Goal: Task Accomplishment & Management: Use online tool/utility

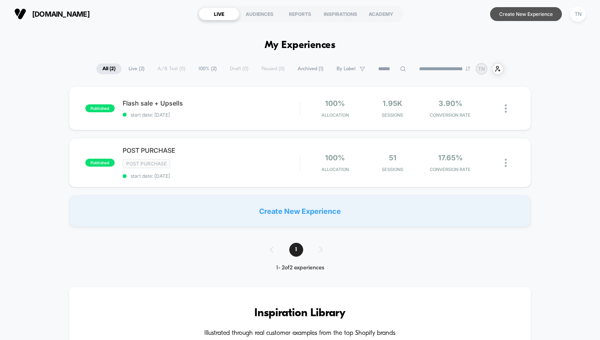
click at [512, 15] on button "Create New Experience" at bounding box center [526, 14] width 72 height 14
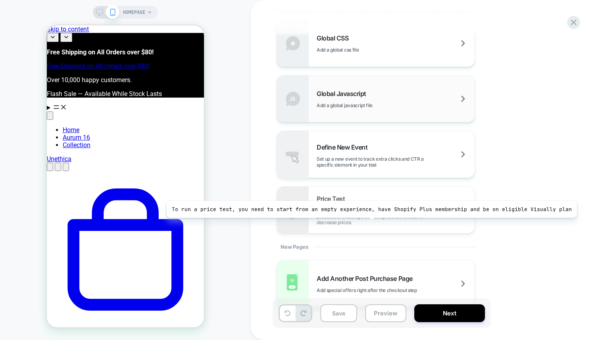
scroll to position [529, 0]
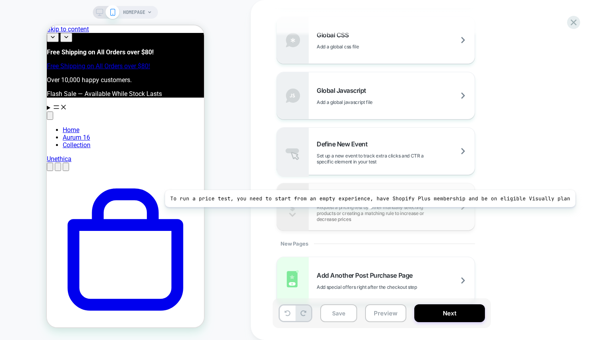
click at [365, 213] on span "Request a pricing test by either manually selecting products or creating a matc…" at bounding box center [396, 213] width 158 height 18
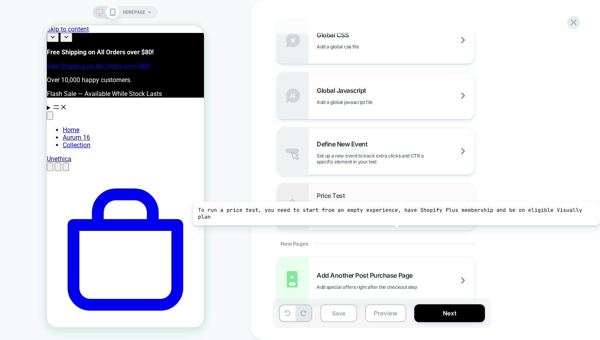
click at [393, 225] on div "Price Test Request a pricing test by either manually selecting products or crea…" at bounding box center [376, 206] width 198 height 47
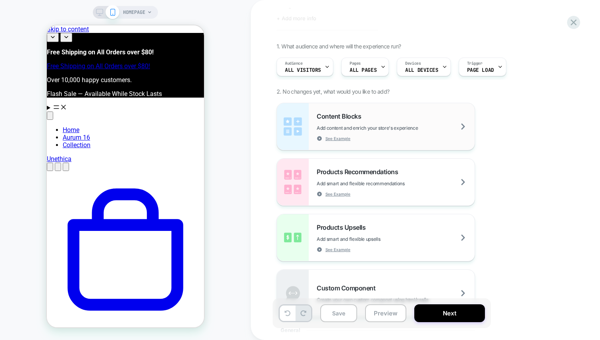
scroll to position [0, 0]
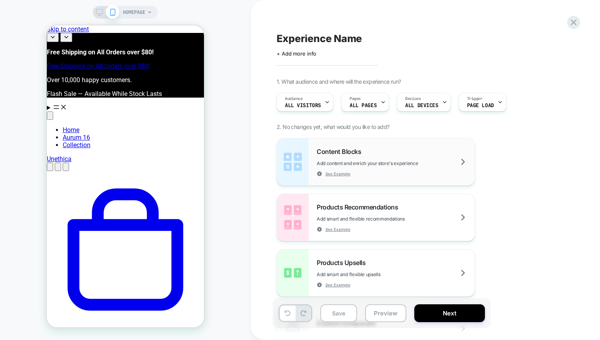
click at [354, 160] on span "Add content and enrich your store's experience" at bounding box center [387, 163] width 141 height 6
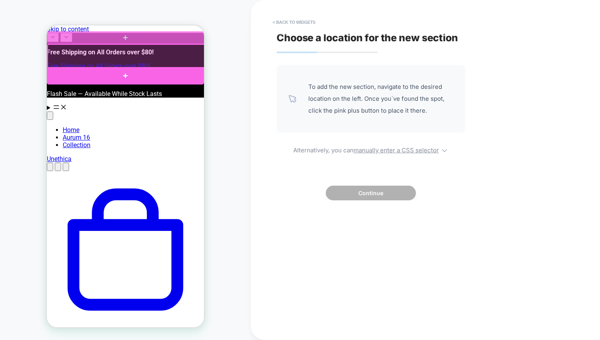
click at [121, 71] on div at bounding box center [125, 75] width 157 height 17
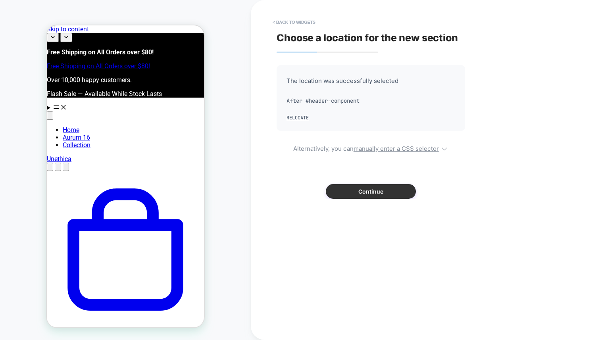
click at [381, 190] on button "Continue" at bounding box center [371, 191] width 90 height 15
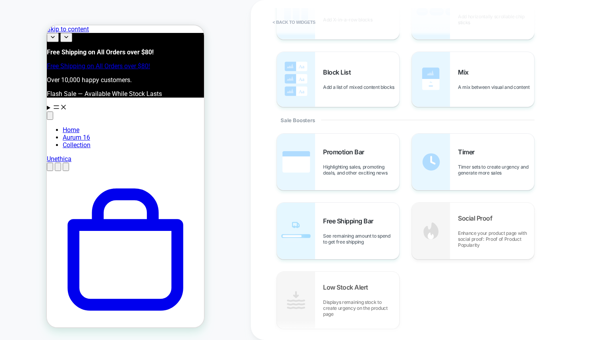
scroll to position [327, 0]
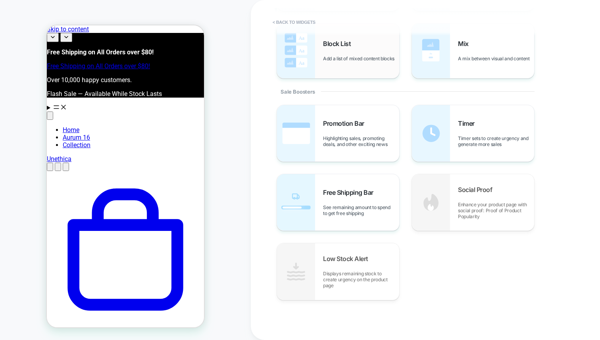
click at [278, 29] on img at bounding box center [296, 50] width 38 height 55
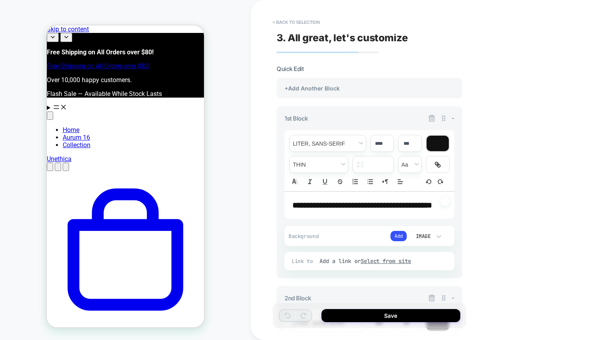
click at [281, 25] on button "< Back to selection" at bounding box center [296, 22] width 55 height 13
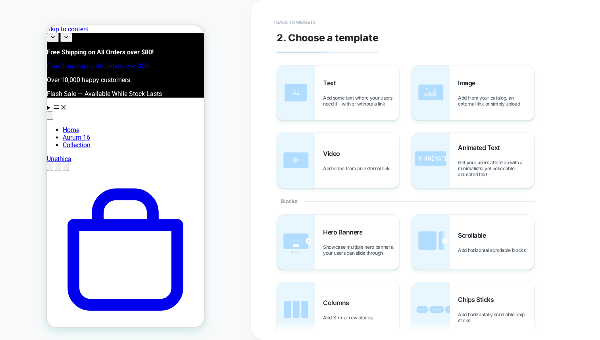
click at [281, 25] on button "< Back to widgets" at bounding box center [294, 22] width 51 height 13
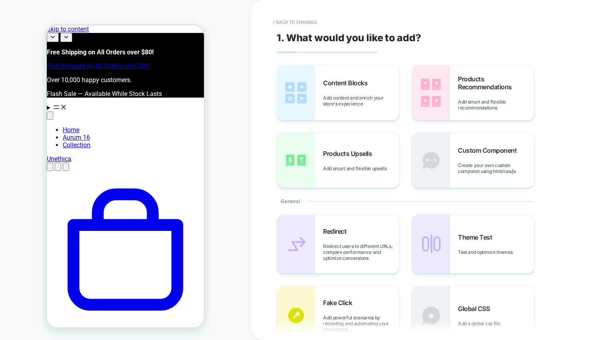
click at [281, 25] on button "< Back to changes" at bounding box center [295, 22] width 52 height 13
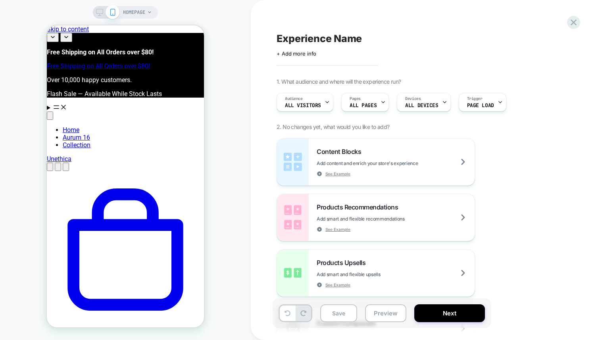
click at [134, 12] on span "HOMEPAGE" at bounding box center [134, 12] width 22 height 13
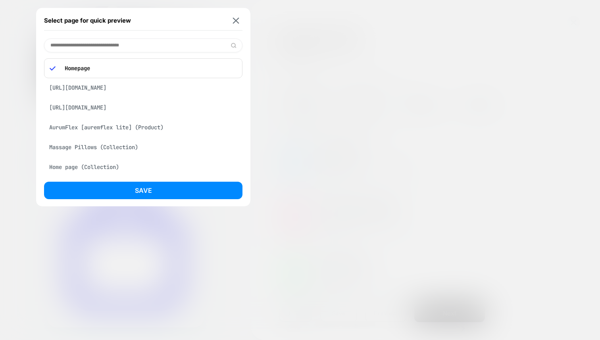
click at [163, 90] on div "[URL][DOMAIN_NAME]" at bounding box center [143, 87] width 198 height 15
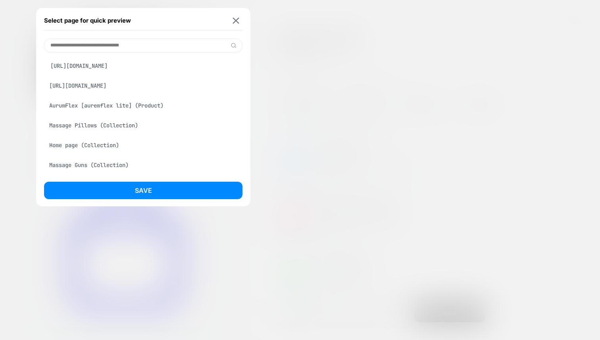
click at [163, 90] on div "[URL][DOMAIN_NAME]" at bounding box center [143, 85] width 198 height 15
click at [172, 76] on div "[URL][DOMAIN_NAME] [URL][DOMAIN_NAME] AurumFlex [auremflex lite] (Product) Mass…" at bounding box center [143, 155] width 198 height 194
click at [173, 73] on div "[URL][DOMAIN_NAME] [URL][DOMAIN_NAME] AurumFlex [auremflex lite] (Product) Mass…" at bounding box center [143, 155] width 198 height 194
click at [176, 67] on div "[URL][DOMAIN_NAME]" at bounding box center [143, 65] width 198 height 15
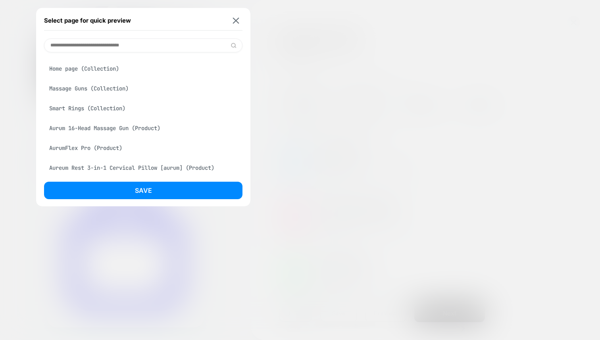
scroll to position [87, 0]
click at [144, 129] on div "Aurum 16-Head Massage Gun (Product)" at bounding box center [143, 126] width 198 height 15
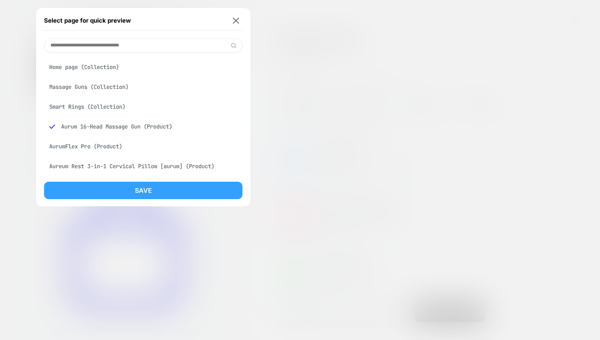
click at [151, 194] on button "Save" at bounding box center [143, 190] width 198 height 17
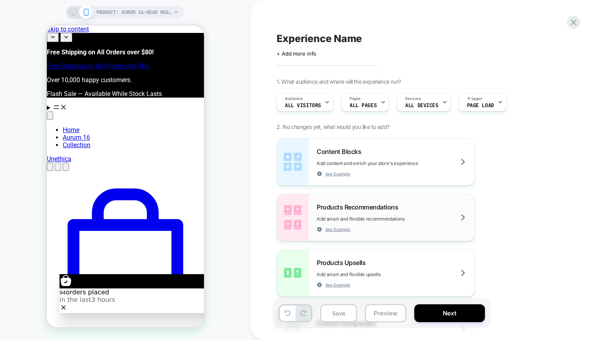
scroll to position [14, 0]
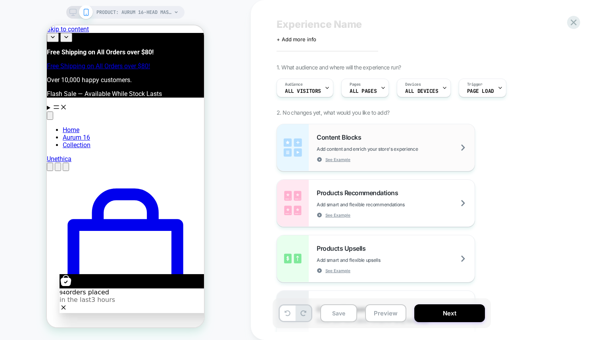
click at [367, 144] on div "Content Blocks Add content and enrich your store's experience See Example" at bounding box center [396, 147] width 158 height 29
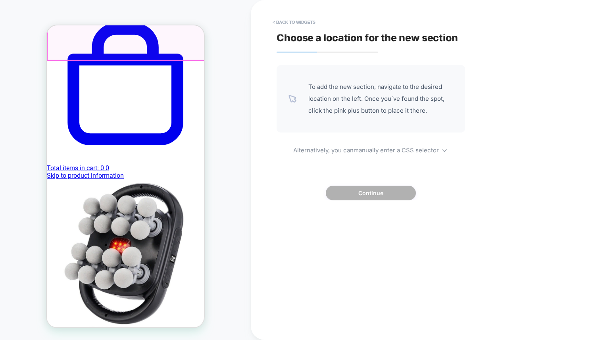
scroll to position [228, 0]
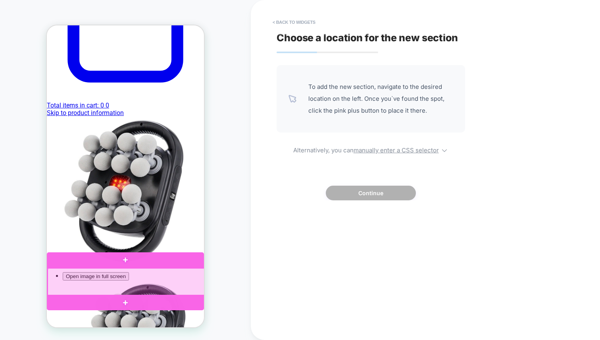
click at [125, 265] on div at bounding box center [125, 260] width 157 height 16
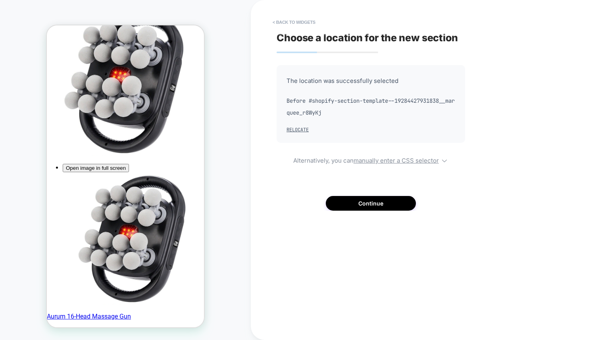
scroll to position [336, 0]
click at [375, 205] on button "Continue" at bounding box center [371, 203] width 90 height 15
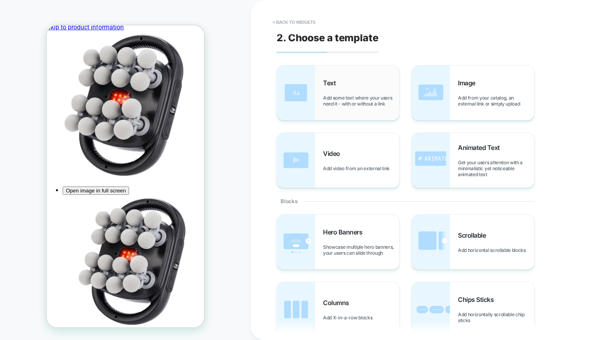
scroll to position [327, 0]
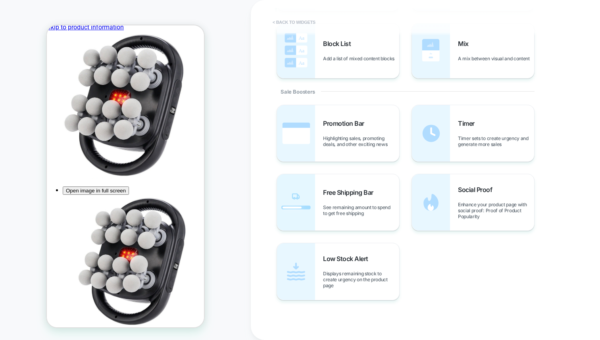
click at [297, 24] on button "< Back to widgets" at bounding box center [294, 22] width 51 height 13
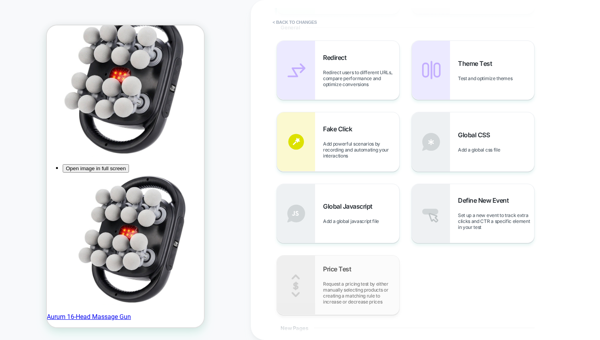
scroll to position [168, 0]
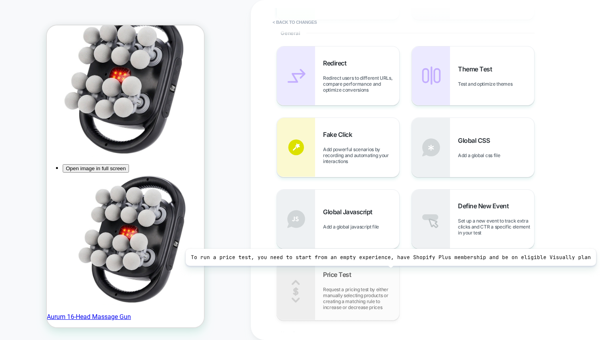
click at [386, 272] on div "Price Test Request a pricing test by either manually selecting products or crea…" at bounding box center [361, 291] width 76 height 40
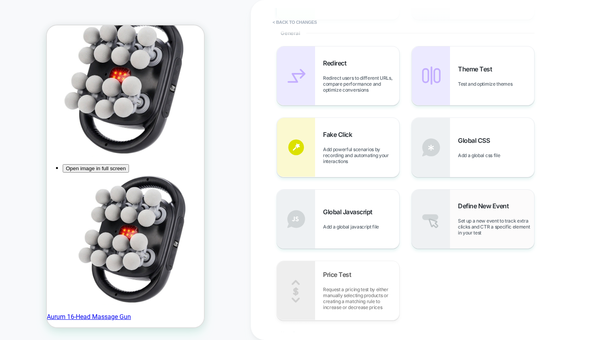
click at [470, 225] on span "Set up a new event to track extra clicks and CTR a specific element in your test" at bounding box center [496, 227] width 76 height 18
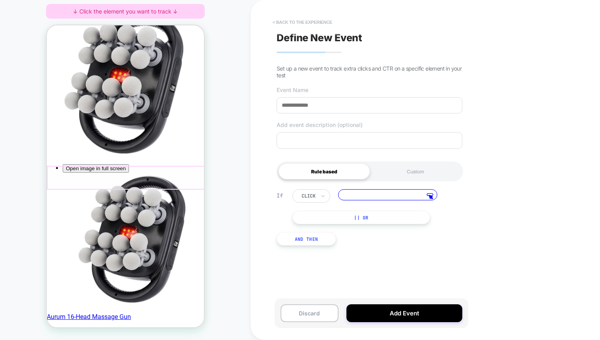
click at [304, 25] on button "< back to the experience" at bounding box center [302, 22] width 67 height 13
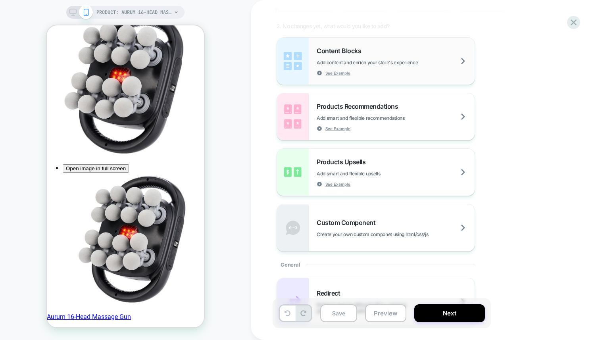
scroll to position [77, 0]
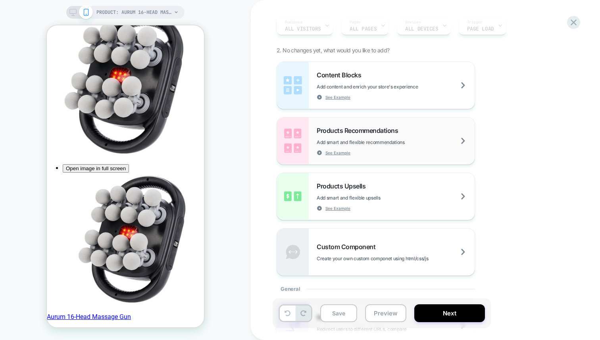
drag, startPoint x: 384, startPoint y: 189, endPoint x: 425, endPoint y: 152, distance: 55.6
click at [425, 152] on div "Content Blocks Add content and enrich your store's experience See Example Produ…" at bounding box center [421, 168] width 290 height 214
click at [435, 191] on div "Products Upsells Add smart and flexible upsells See Example" at bounding box center [396, 196] width 158 height 29
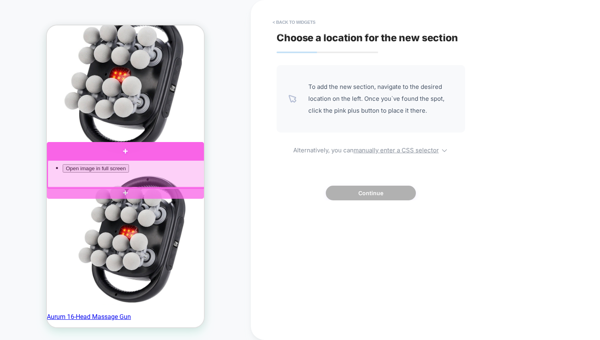
click at [137, 156] on div at bounding box center [125, 151] width 157 height 18
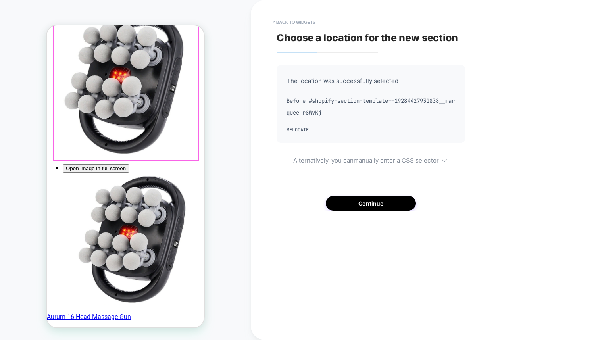
scroll to position [336, 0]
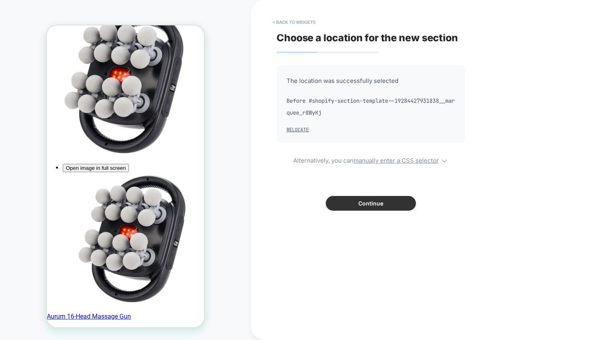
click at [375, 205] on button "Continue" at bounding box center [371, 203] width 90 height 15
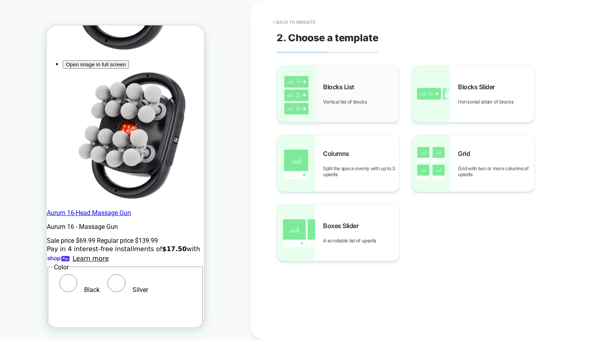
scroll to position [441, 0]
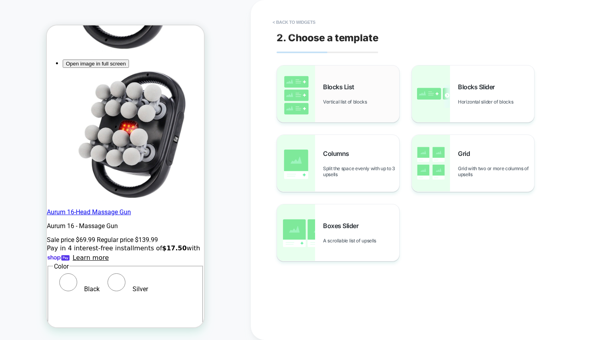
click at [382, 105] on div "Blocks List Vertical list of blocks" at bounding box center [338, 93] width 122 height 57
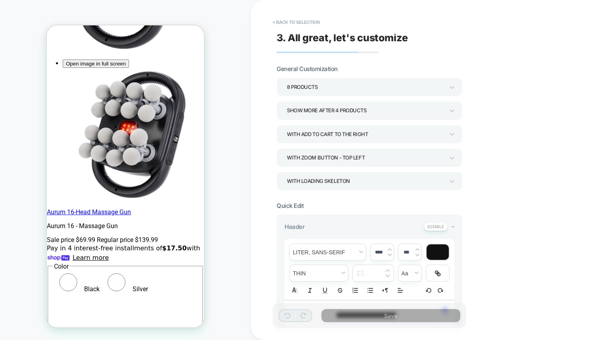
click at [363, 86] on div "8 Products" at bounding box center [365, 87] width 157 height 11
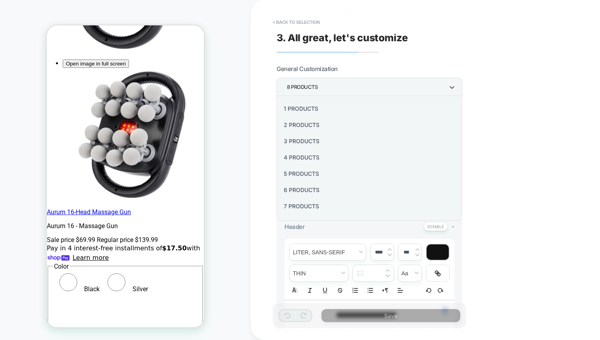
click at [306, 136] on div "3 Products" at bounding box center [369, 141] width 179 height 16
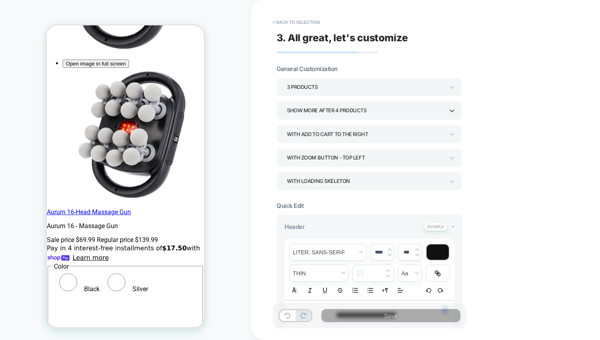
click at [372, 115] on div "Show more after 4 Products" at bounding box center [365, 110] width 157 height 11
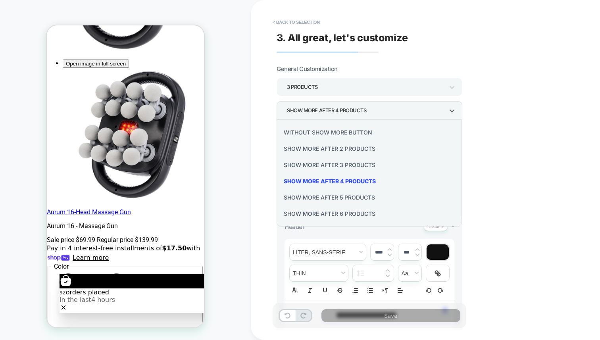
click at [355, 134] on div "Without Show more button" at bounding box center [369, 132] width 179 height 16
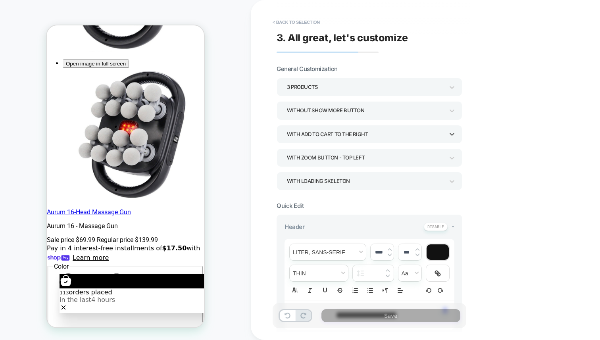
click at [382, 135] on div "With add to cart to the right" at bounding box center [365, 134] width 157 height 11
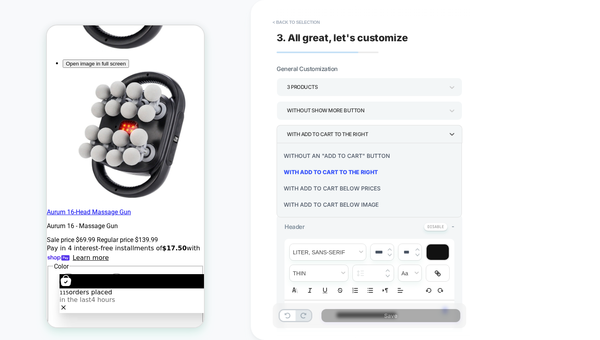
click at [377, 135] on div at bounding box center [300, 170] width 600 height 340
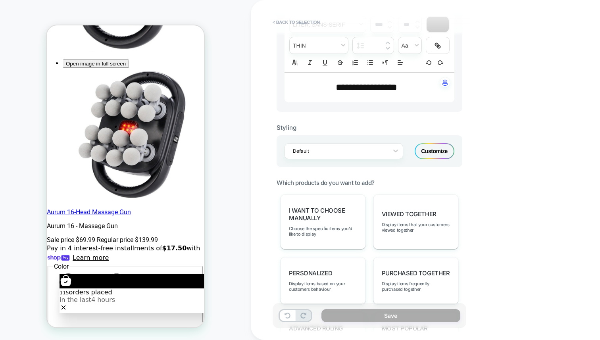
scroll to position [228, 0]
click at [430, 152] on div "Customize" at bounding box center [435, 151] width 40 height 16
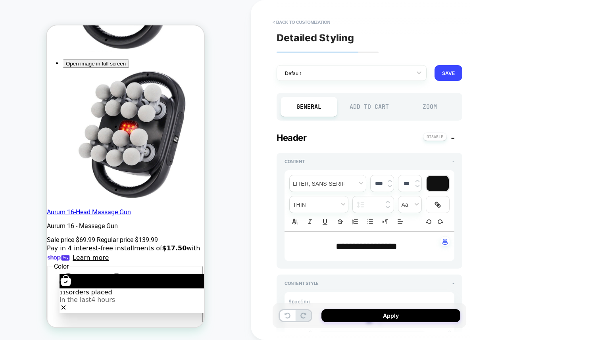
type textarea "*"
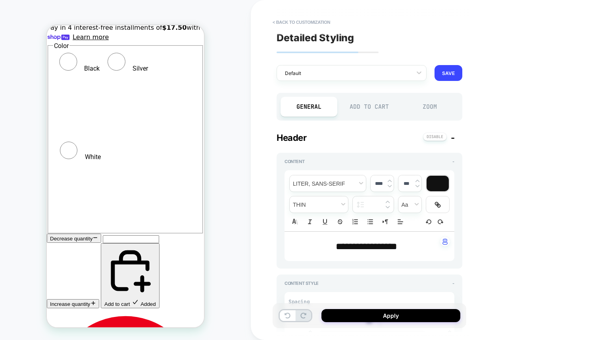
scroll to position [674, 0]
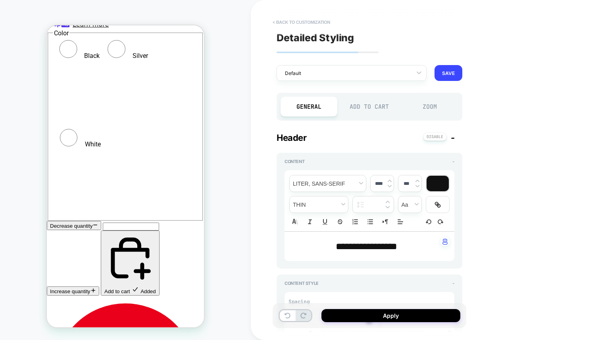
click at [301, 26] on button "< Back to customization" at bounding box center [301, 22] width 65 height 13
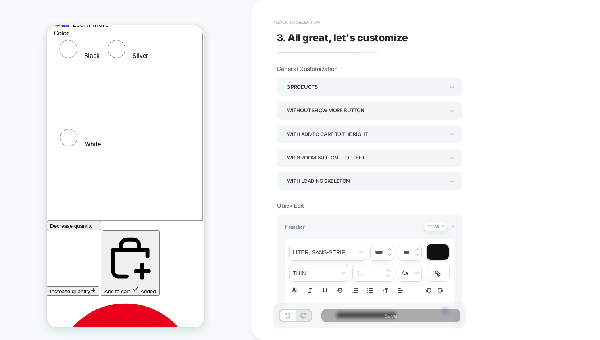
click at [302, 23] on button "< Back to selection" at bounding box center [296, 22] width 55 height 13
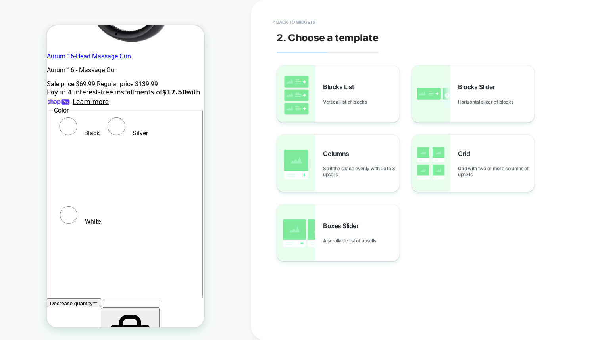
click at [302, 23] on button "< Back to widgets" at bounding box center [294, 22] width 51 height 13
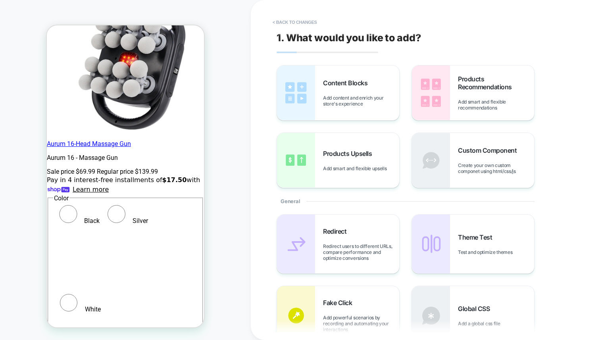
click at [302, 23] on button "< Back to changes" at bounding box center [295, 22] width 52 height 13
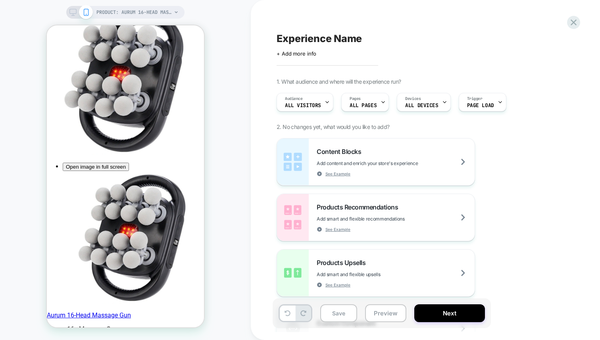
scroll to position [336, 0]
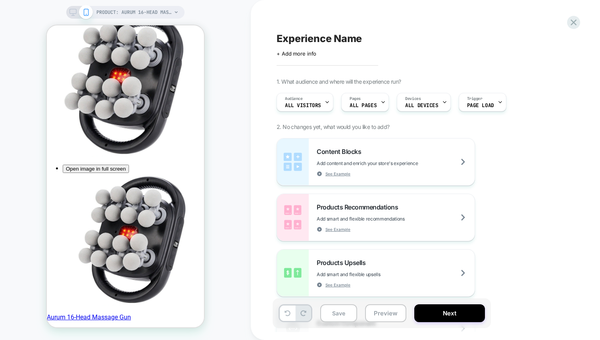
click at [581, 29] on div "Experience Name Click to edit experience details + Add more info 1. What audien…" at bounding box center [425, 170] width 349 height 340
click at [576, 22] on icon at bounding box center [573, 22] width 11 height 11
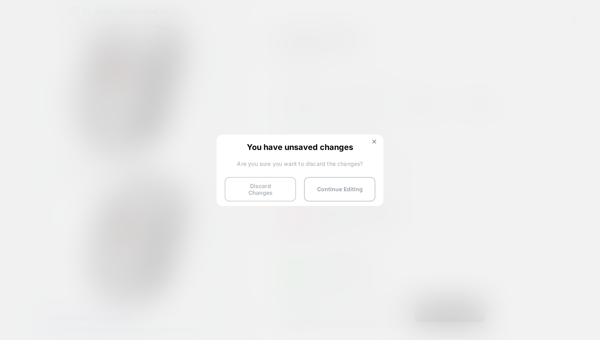
click at [288, 188] on button "Discard Changes" at bounding box center [260, 189] width 71 height 25
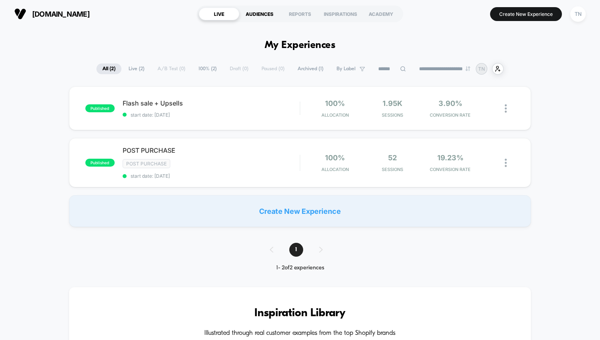
click at [254, 10] on div "AUDIENCES" at bounding box center [259, 14] width 40 height 13
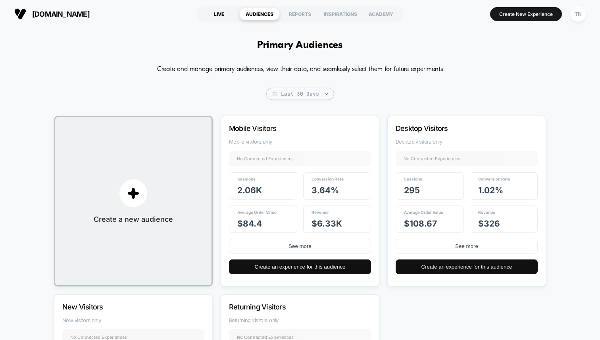
click at [226, 15] on div "LIVE" at bounding box center [219, 14] width 40 height 13
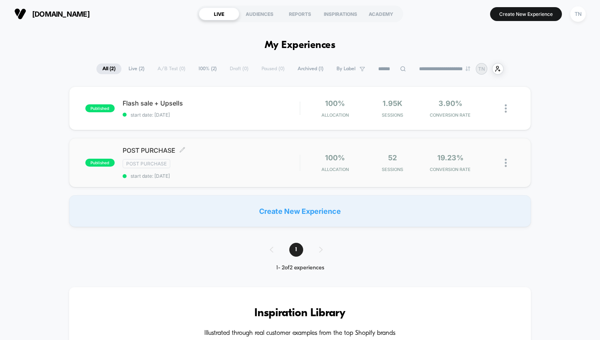
click at [220, 168] on div "POST PURCHASE Click to edit experience details Click to edit experience details…" at bounding box center [211, 162] width 177 height 33
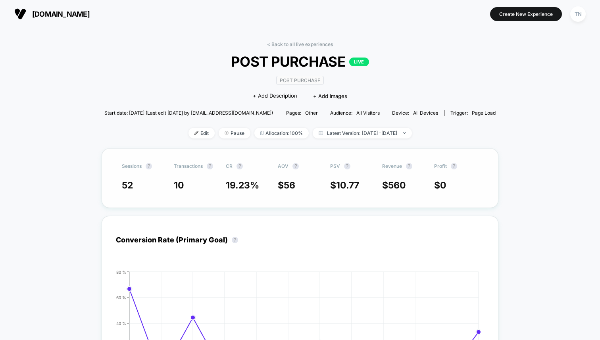
click at [336, 184] on span "10.77" at bounding box center [347, 185] width 23 height 11
click at [244, 188] on span "19.23 %" at bounding box center [242, 185] width 33 height 11
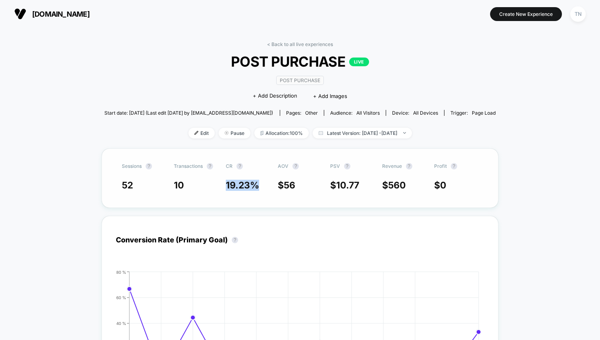
click at [244, 188] on span "19.23 %" at bounding box center [242, 185] width 33 height 11
click at [403, 186] on span "560" at bounding box center [397, 185] width 18 height 11
